Goal: Task Accomplishment & Management: Use online tool/utility

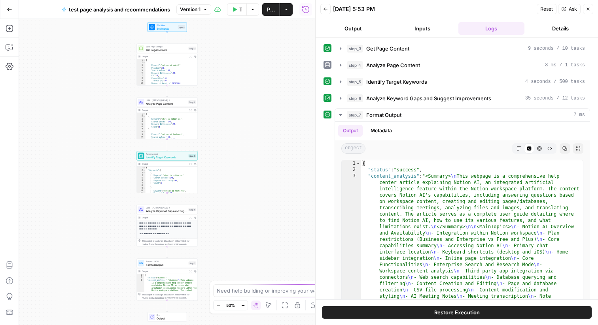
click at [7, 6] on button "Go Back" at bounding box center [9, 9] width 14 height 14
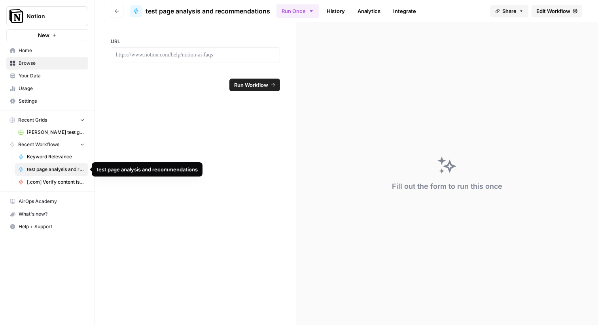
click at [55, 179] on span "[.com] Verify content is discoverable / indexed" at bounding box center [56, 182] width 58 height 7
